Goal: Task Accomplishment & Management: Use online tool/utility

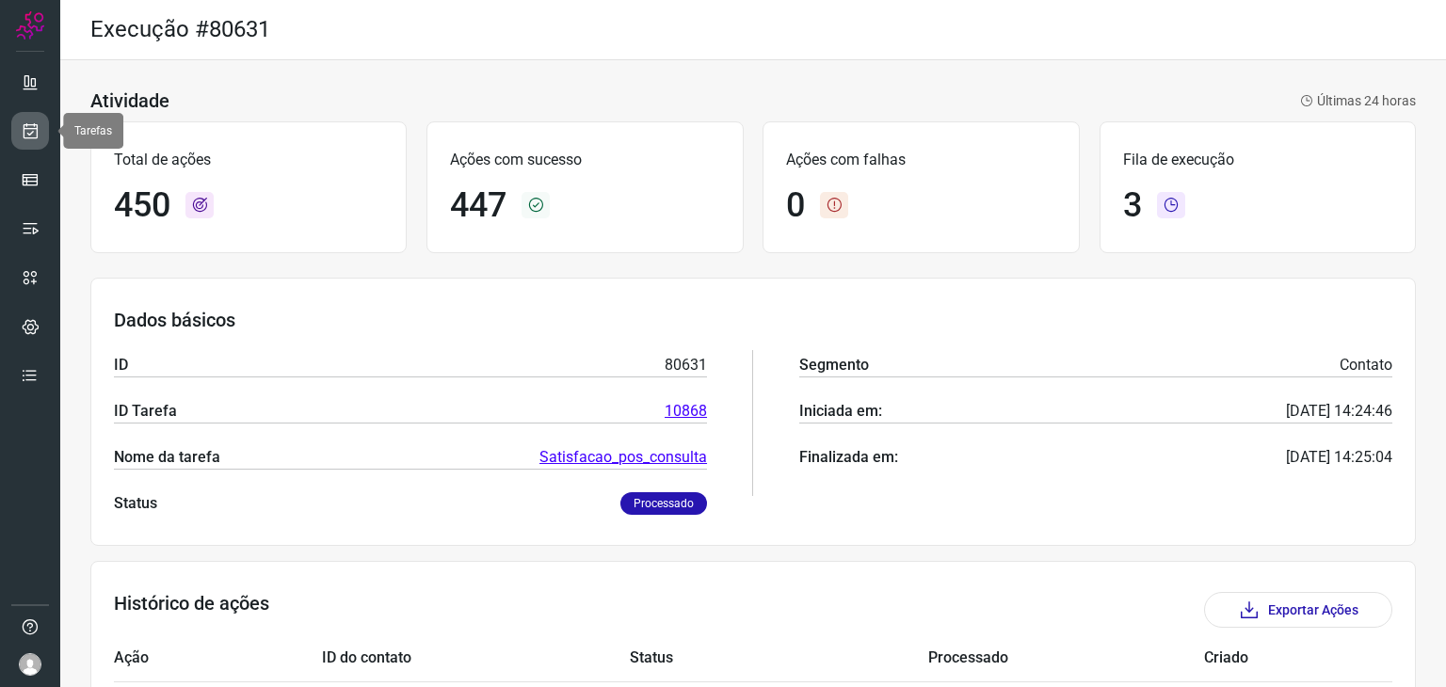
click at [30, 134] on icon at bounding box center [31, 130] width 20 height 19
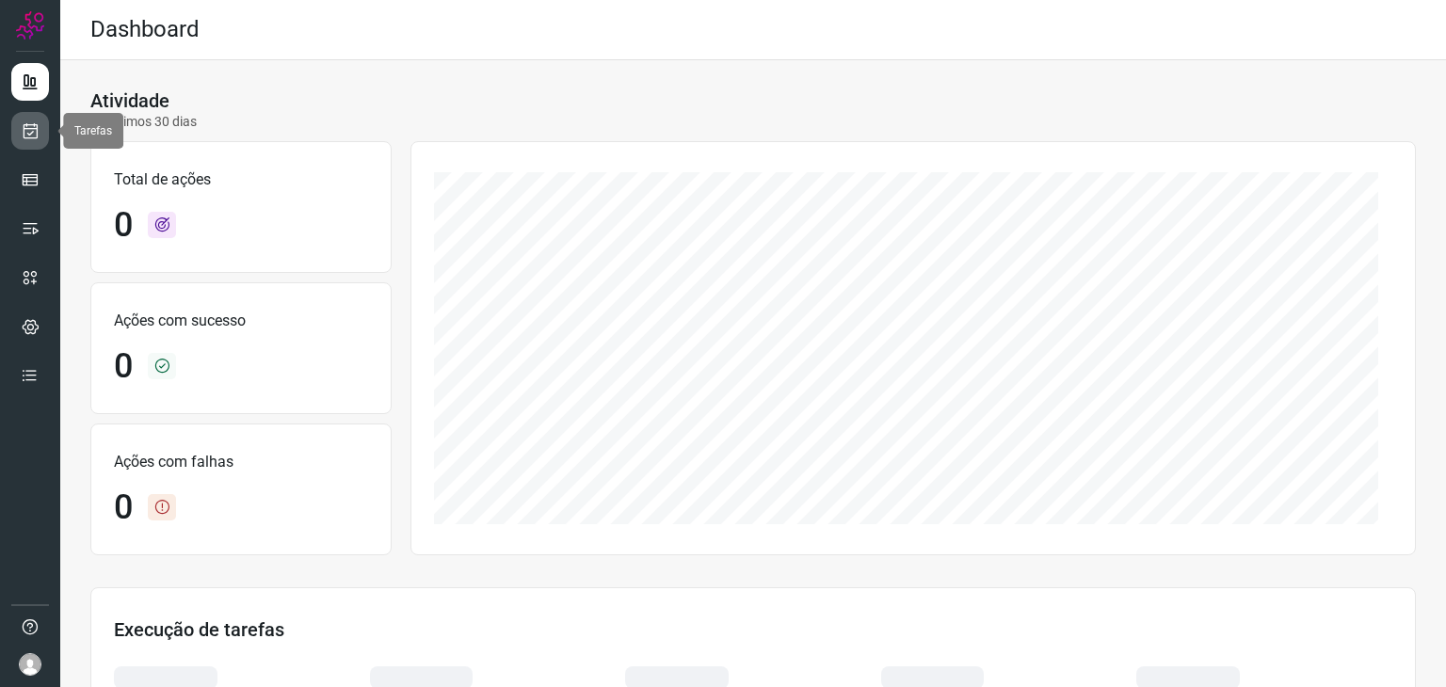
click at [23, 136] on icon at bounding box center [31, 130] width 20 height 19
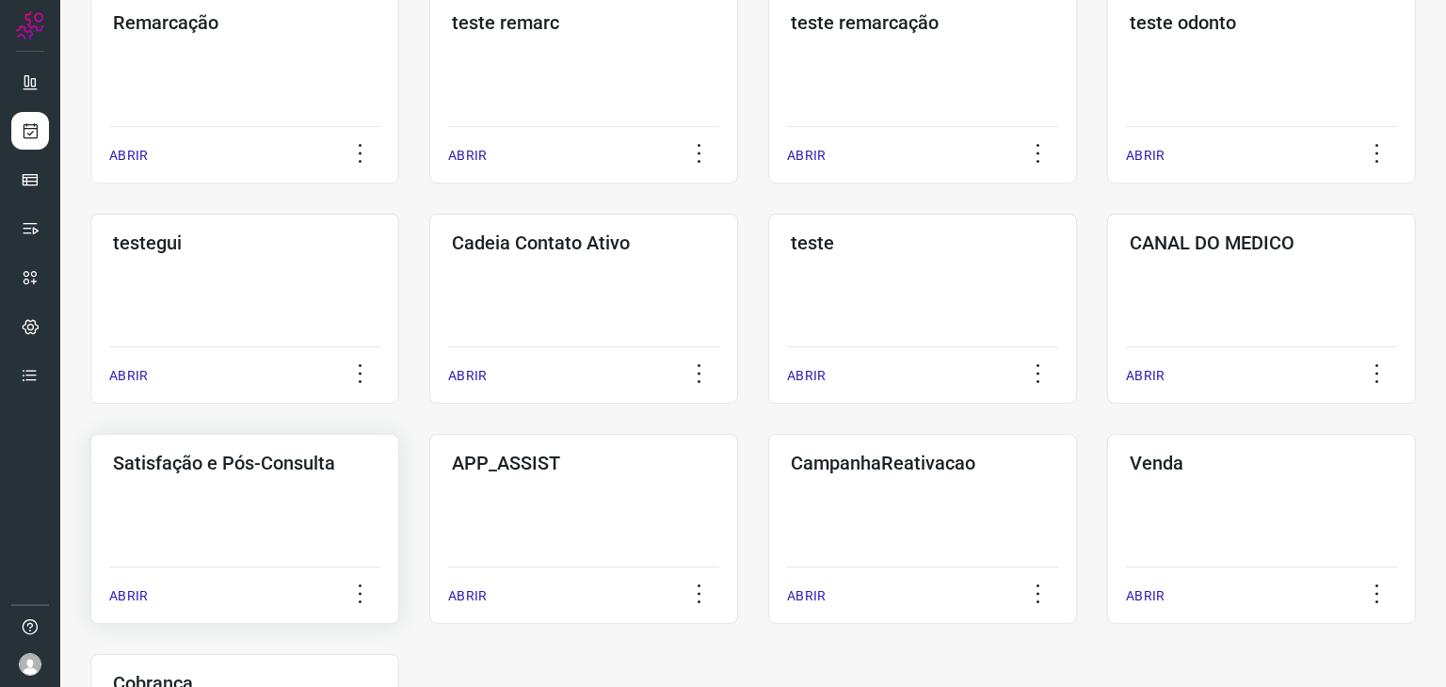
click at [429, 493] on div "Satisfação e Pós-Consulta ABRIR" at bounding box center [583, 529] width 309 height 190
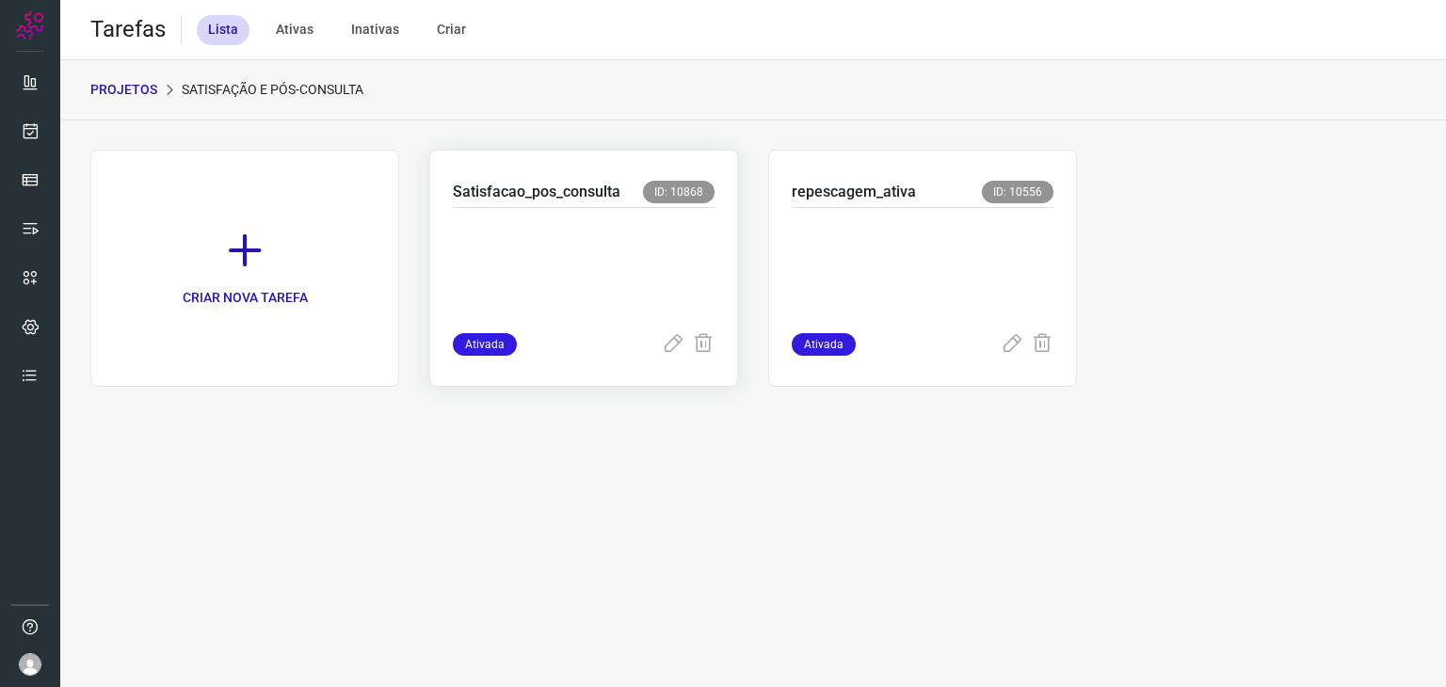
click at [602, 265] on p at bounding box center [584, 266] width 262 height 94
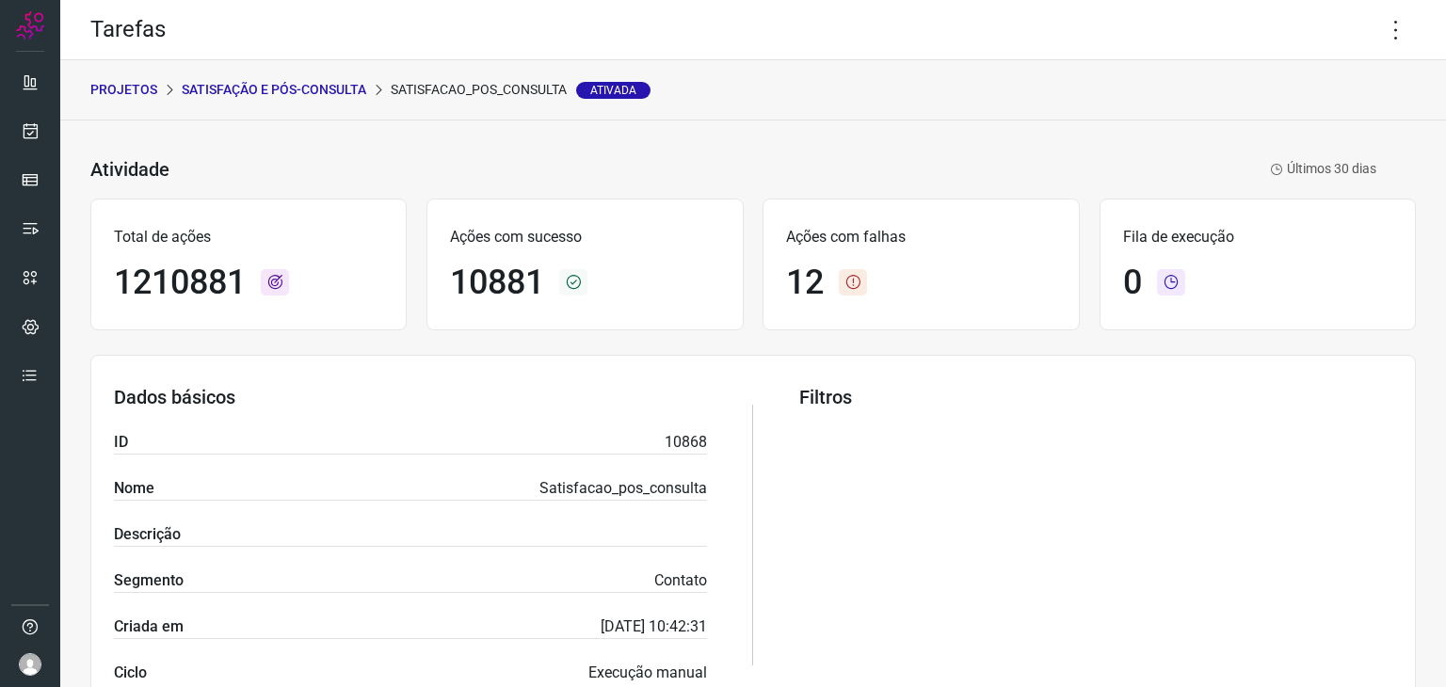
click at [1388, 30] on icon at bounding box center [1396, 30] width 40 height 40
click at [1294, 132] on li "Executar" at bounding box center [1314, 123] width 171 height 30
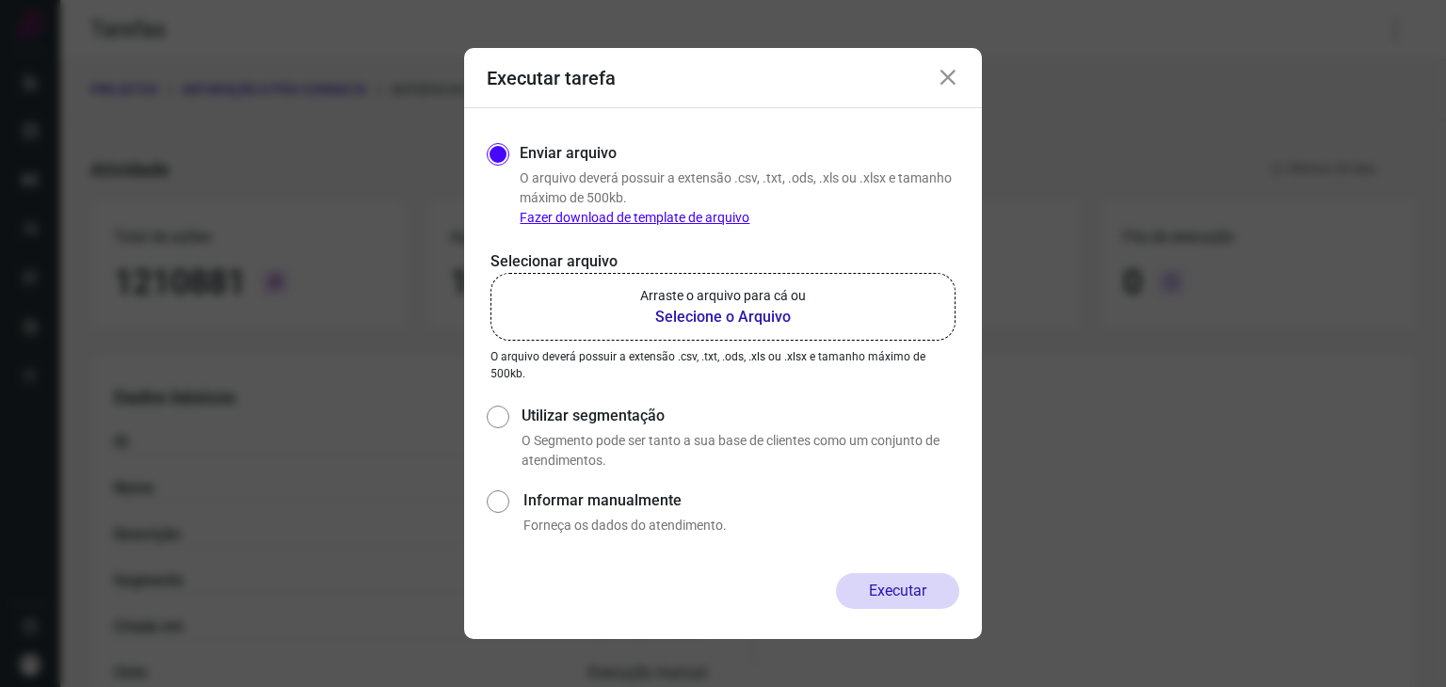
click at [820, 318] on label "Arraste o arquivo para cá ou Selecione o Arquivo" at bounding box center [722, 307] width 465 height 68
click at [0, 0] on input "Arraste o arquivo para cá ou Selecione o Arquivo" at bounding box center [0, 0] width 0 height 0
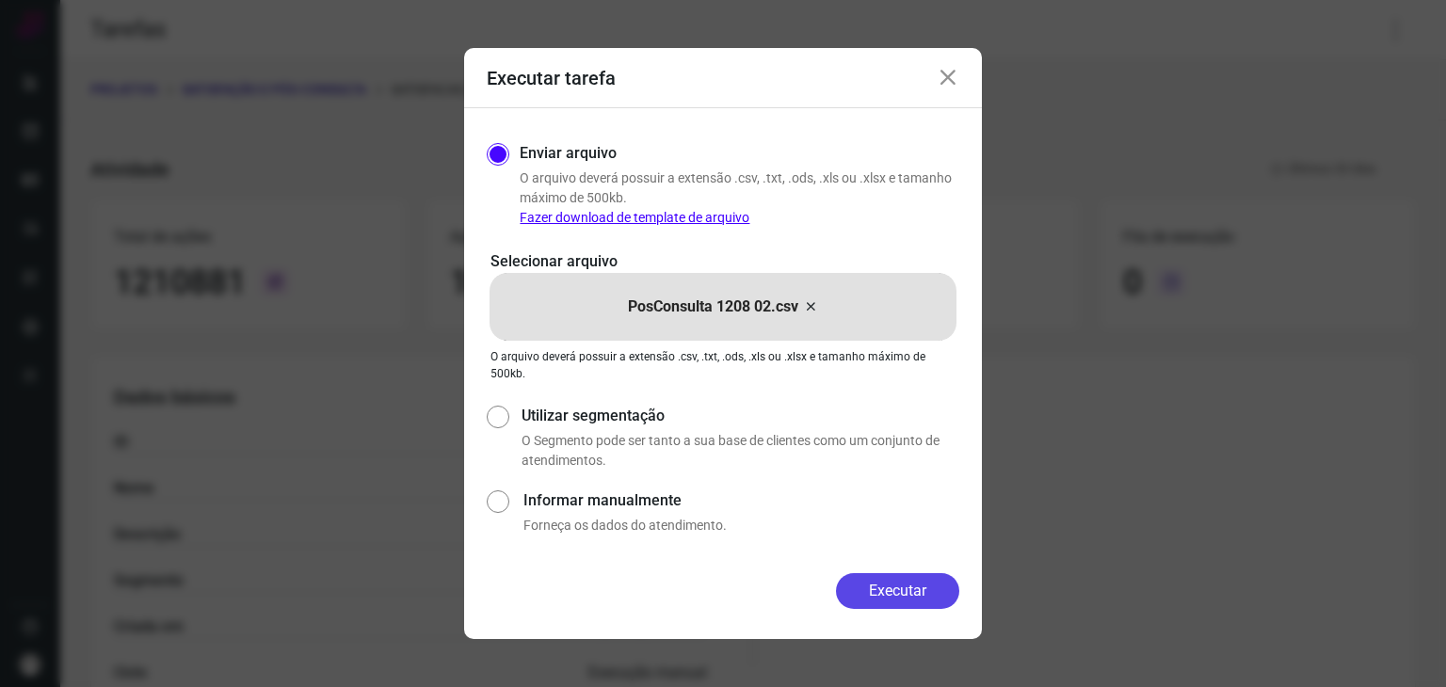
click at [905, 598] on button "Executar" at bounding box center [897, 591] width 123 height 36
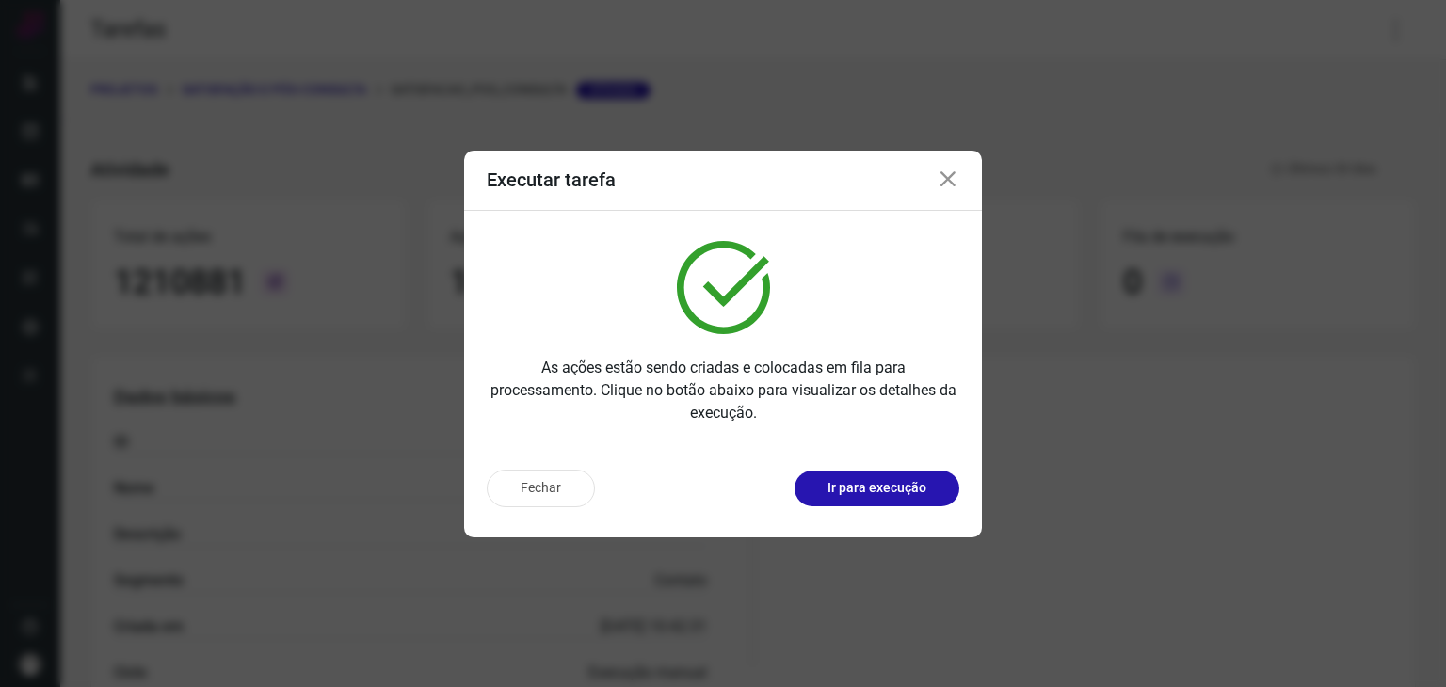
click at [900, 497] on p "Ir para execução" at bounding box center [876, 488] width 99 height 20
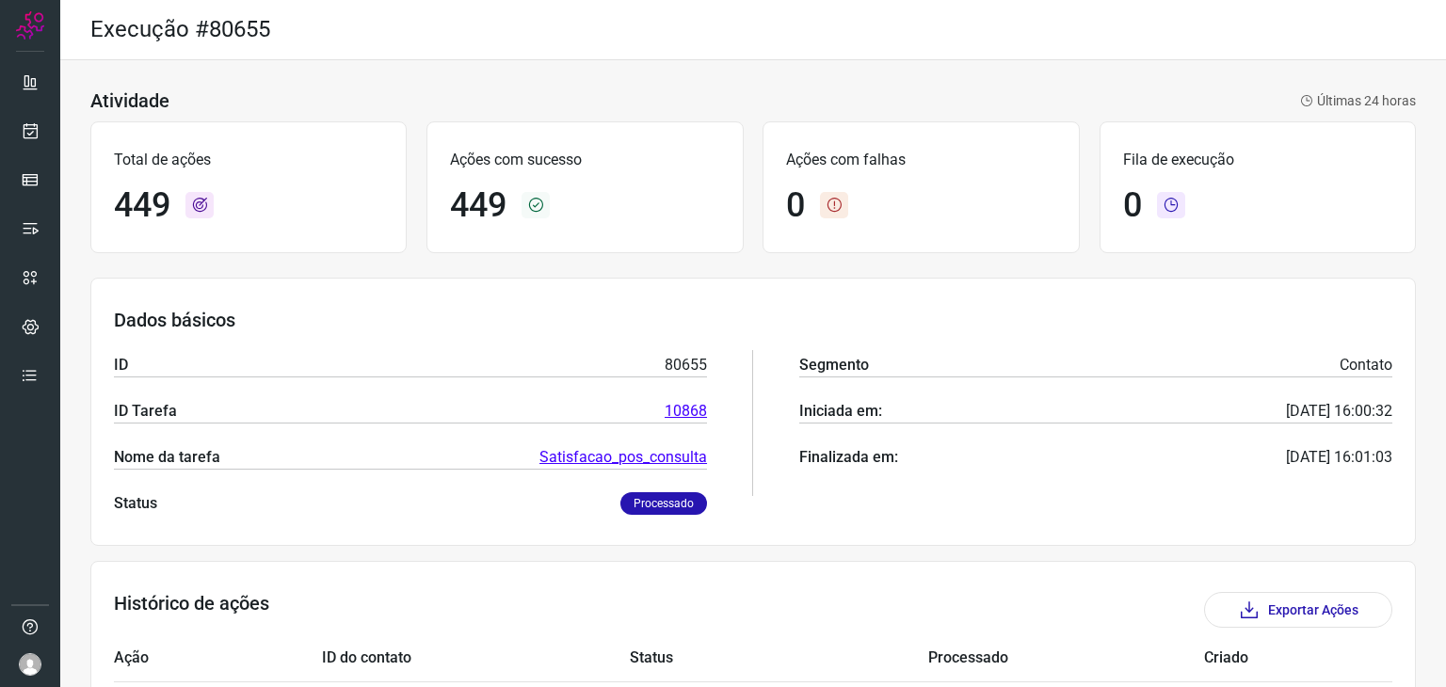
click at [907, 121] on div "Ações com falhas 0" at bounding box center [920, 187] width 316 height 132
